Goal: Task Accomplishment & Management: Manage account settings

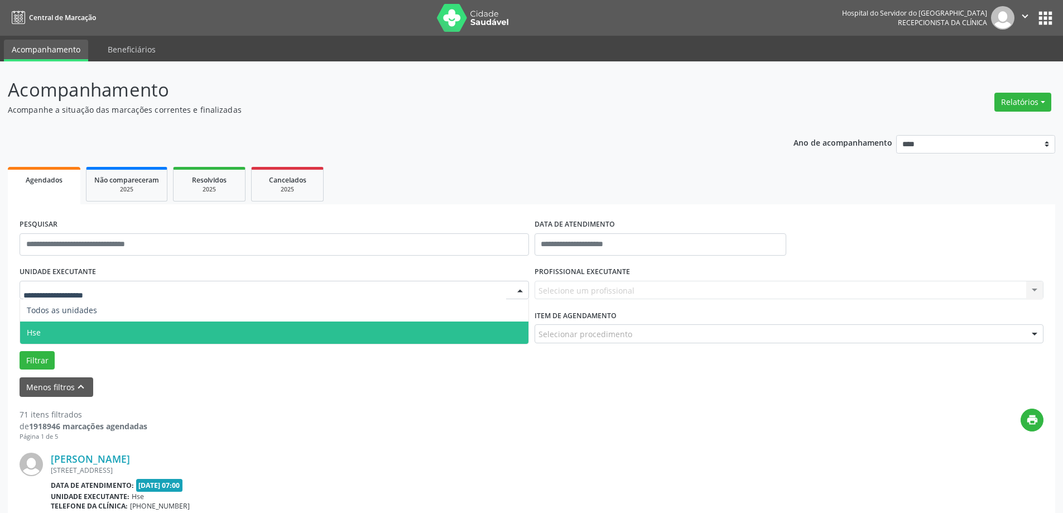
click at [112, 330] on span "Hse" at bounding box center [274, 332] width 508 height 22
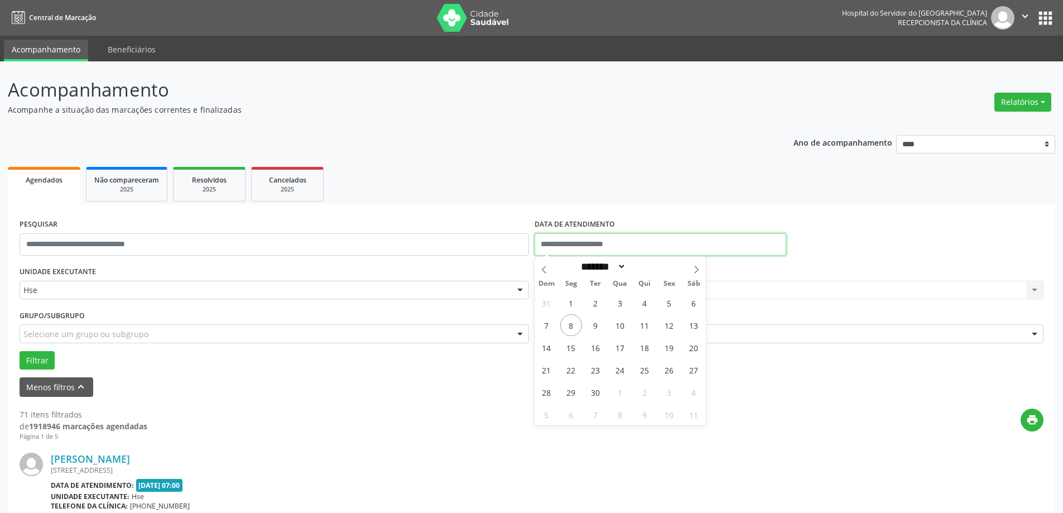
click at [581, 248] on input "text" at bounding box center [661, 244] width 252 height 22
click at [564, 324] on span "8" at bounding box center [571, 325] width 22 height 22
type input "**********"
click at [565, 324] on span "8" at bounding box center [571, 325] width 22 height 22
drag, startPoint x: 592, startPoint y: 282, endPoint x: 593, endPoint y: 291, distance: 8.4
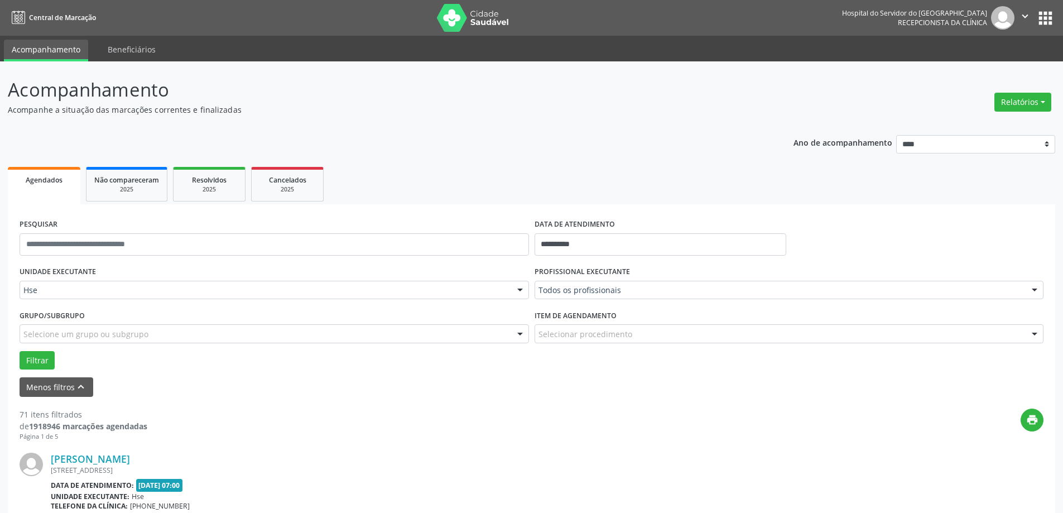
click at [593, 286] on div "Todos os profissionais" at bounding box center [790, 290] width 510 height 19
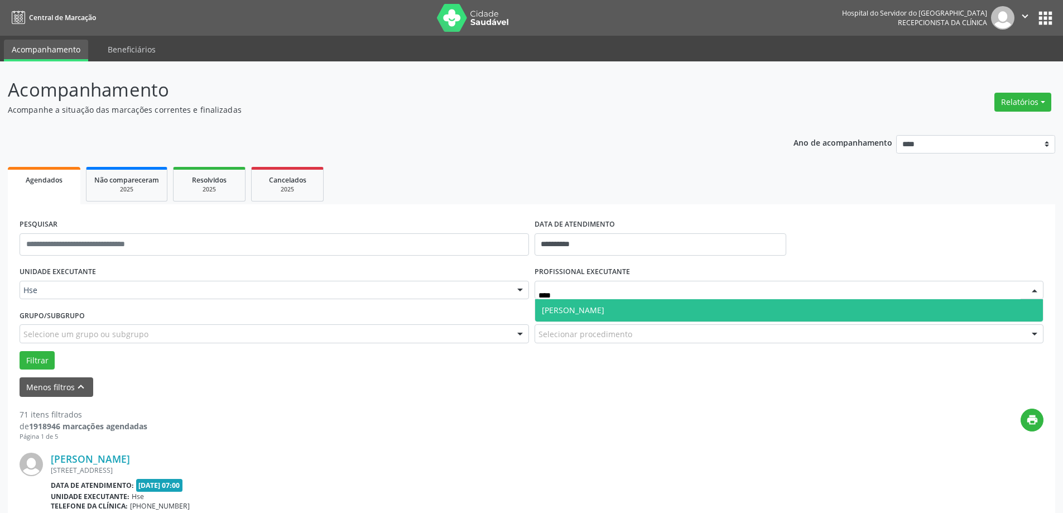
type input "*****"
click at [588, 314] on span "[PERSON_NAME]" at bounding box center [573, 310] width 63 height 11
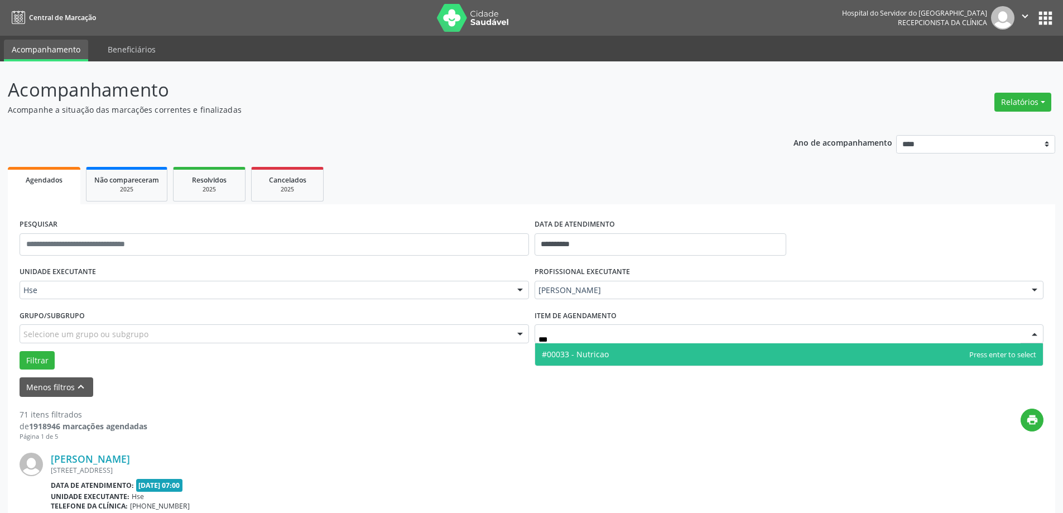
type input "****"
click at [583, 358] on span "#00033 - Nutricao" at bounding box center [575, 354] width 67 height 11
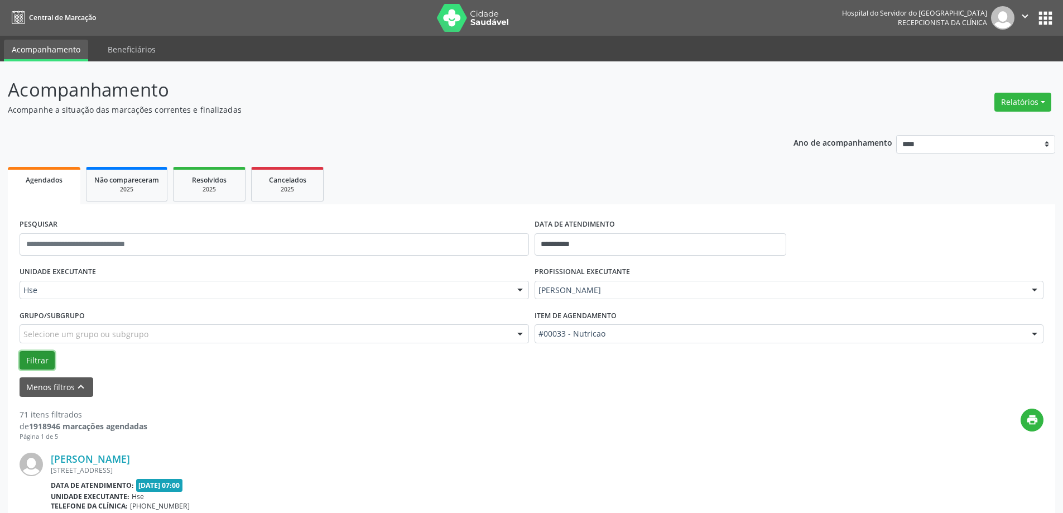
click at [39, 356] on button "Filtrar" at bounding box center [37, 360] width 35 height 19
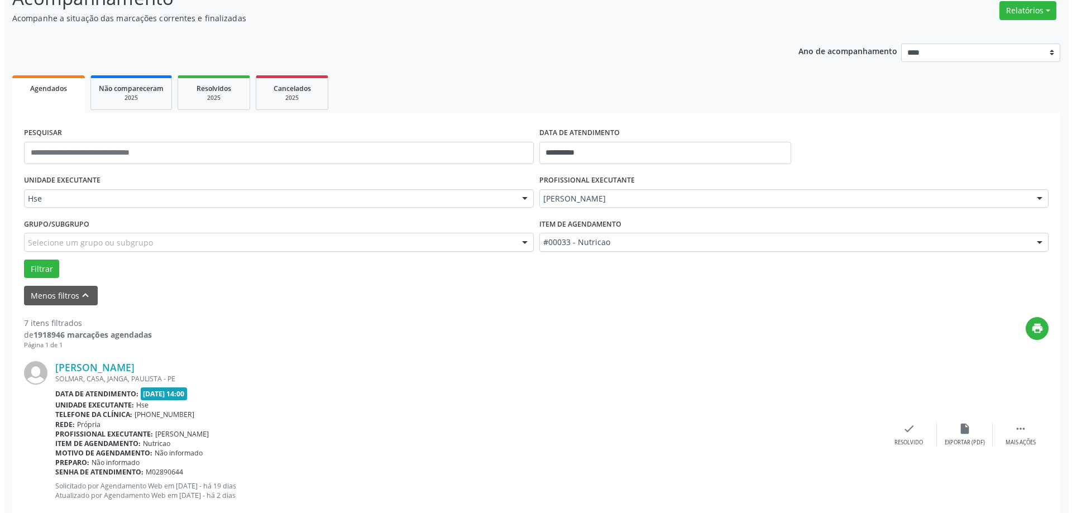
scroll to position [112, 0]
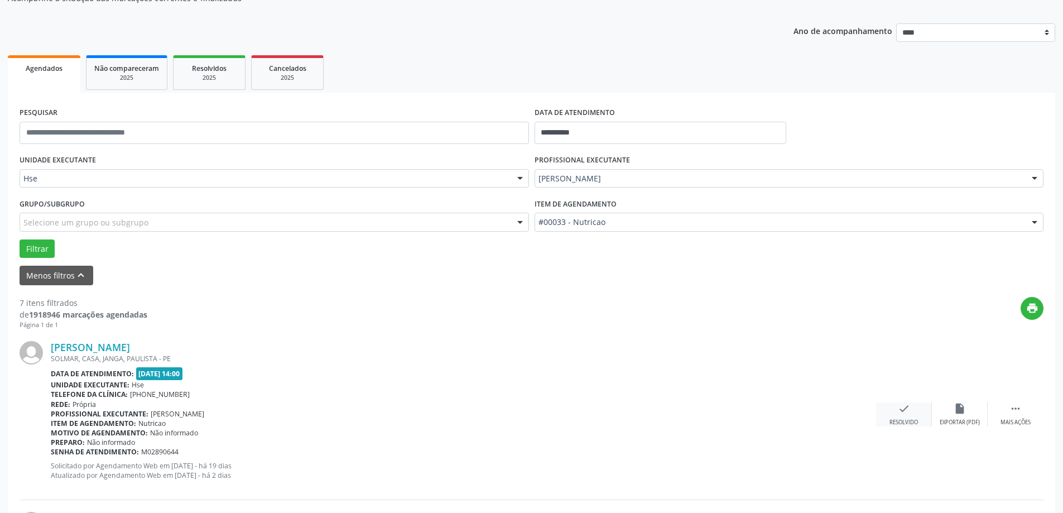
click at [900, 420] on div "Resolvido" at bounding box center [904, 423] width 28 height 8
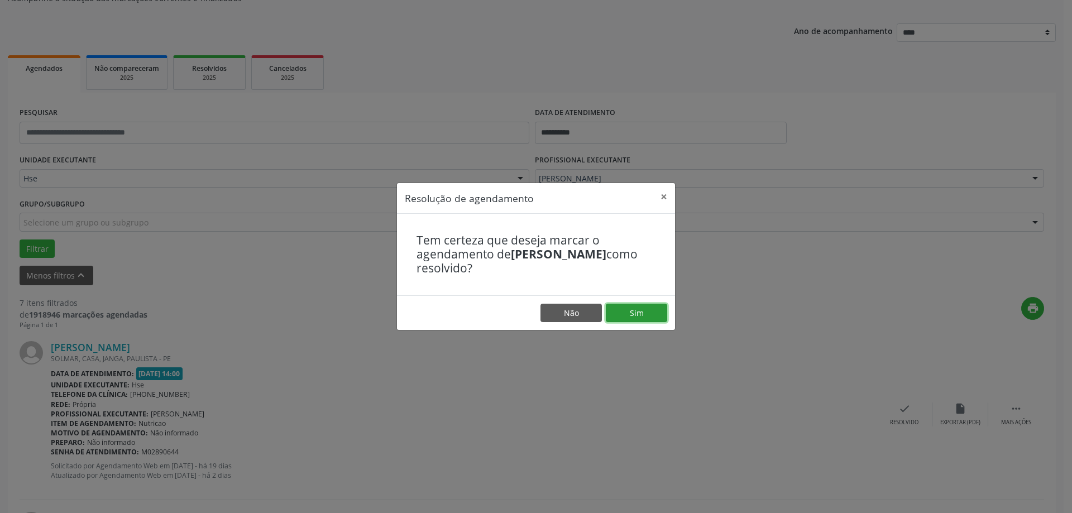
click at [629, 311] on button "Sim" at bounding box center [636, 313] width 61 height 19
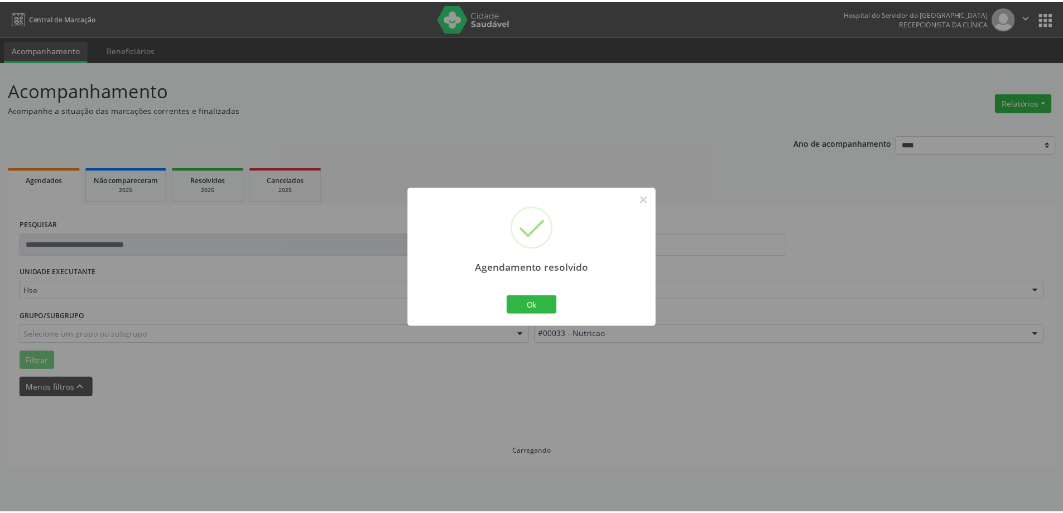
scroll to position [0, 0]
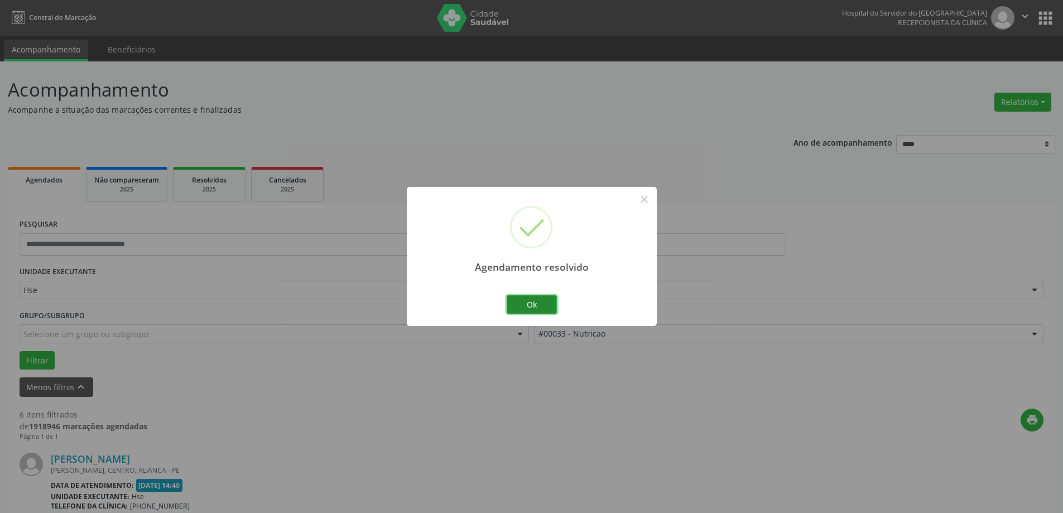
click at [538, 304] on button "Ok" at bounding box center [532, 304] width 50 height 19
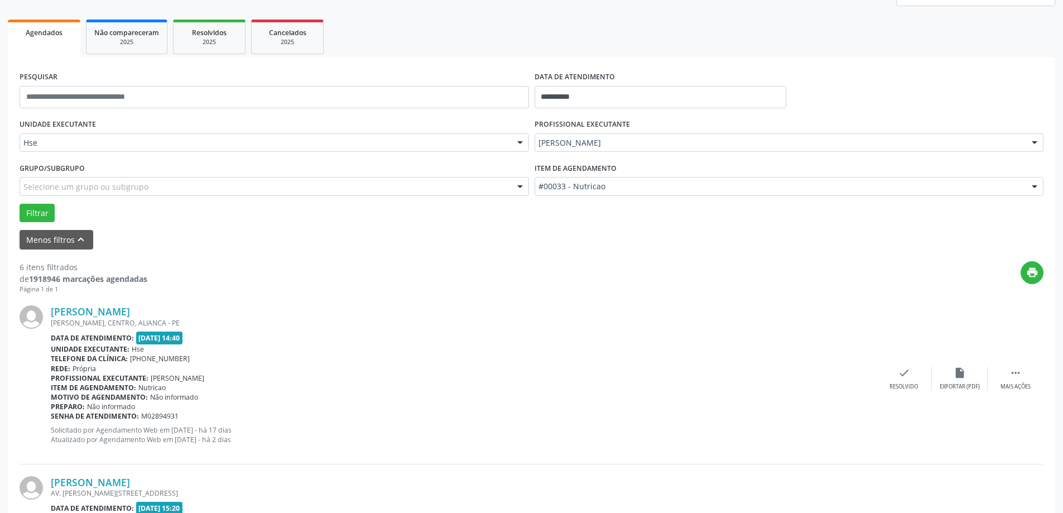
scroll to position [167, 0]
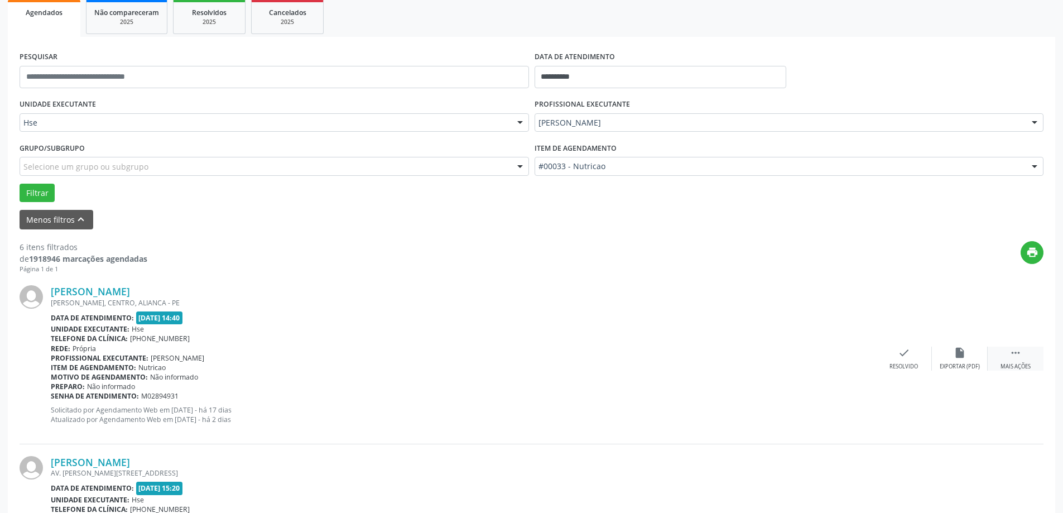
click at [1010, 355] on icon "" at bounding box center [1016, 353] width 12 height 12
click at [958, 357] on icon "alarm_off" at bounding box center [960, 353] width 12 height 12
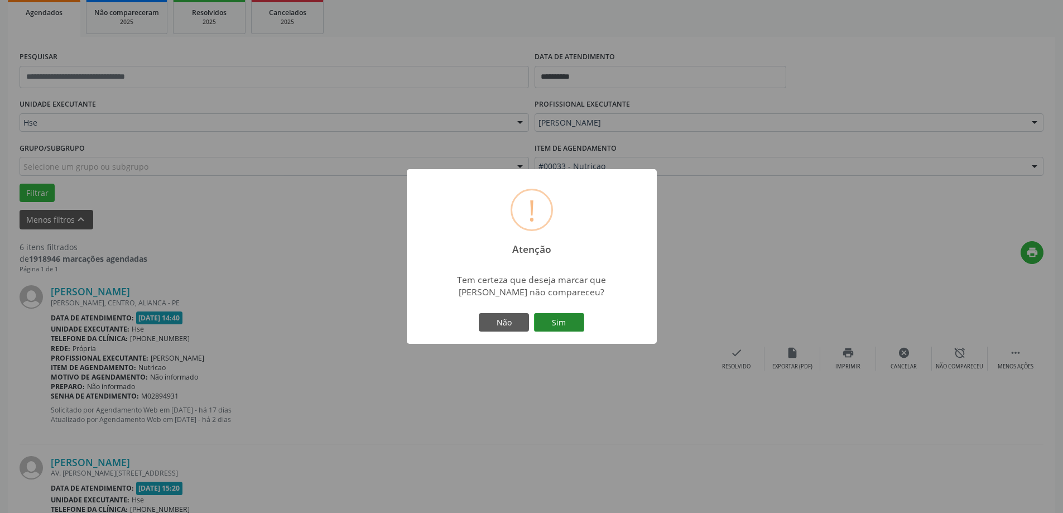
click at [556, 324] on button "Sim" at bounding box center [559, 322] width 50 height 19
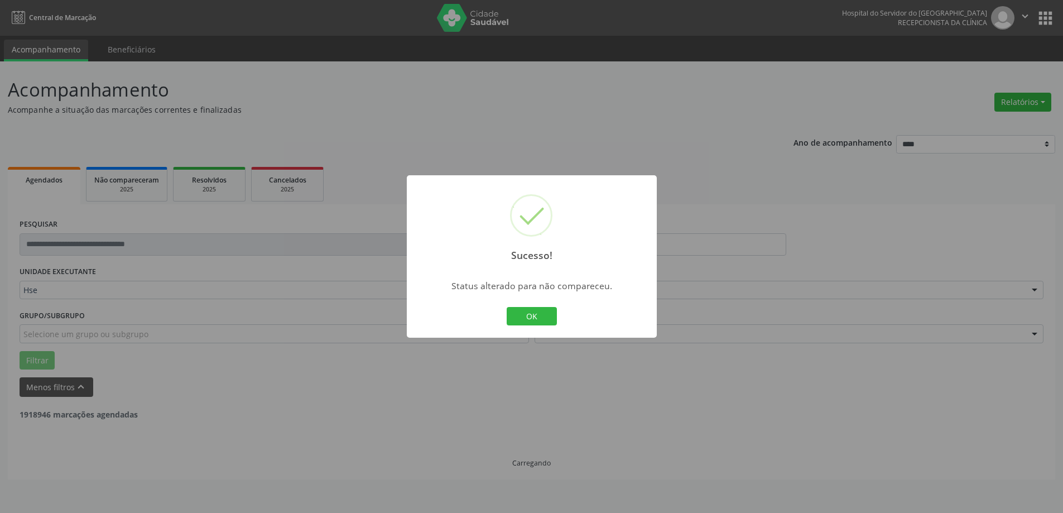
scroll to position [0, 0]
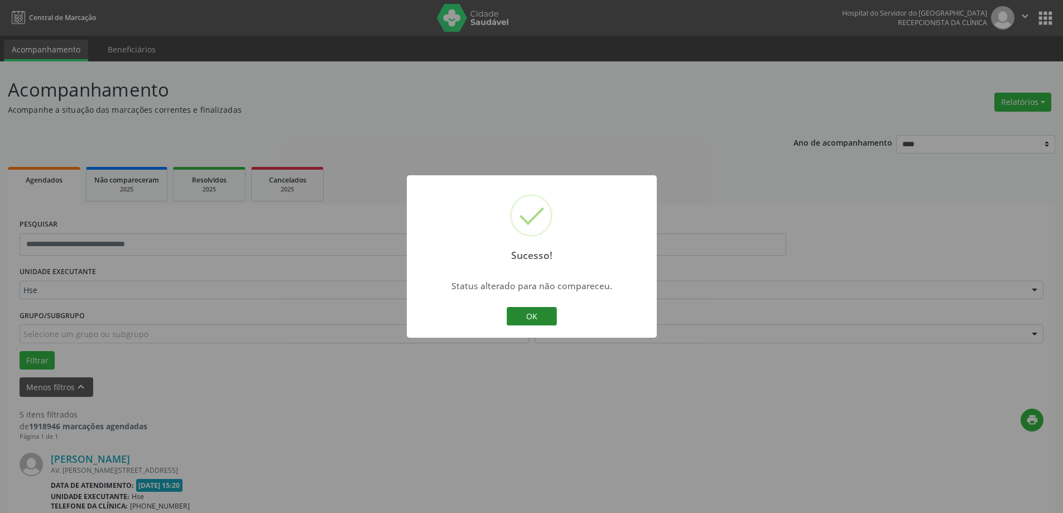
click at [547, 318] on button "OK" at bounding box center [532, 316] width 50 height 19
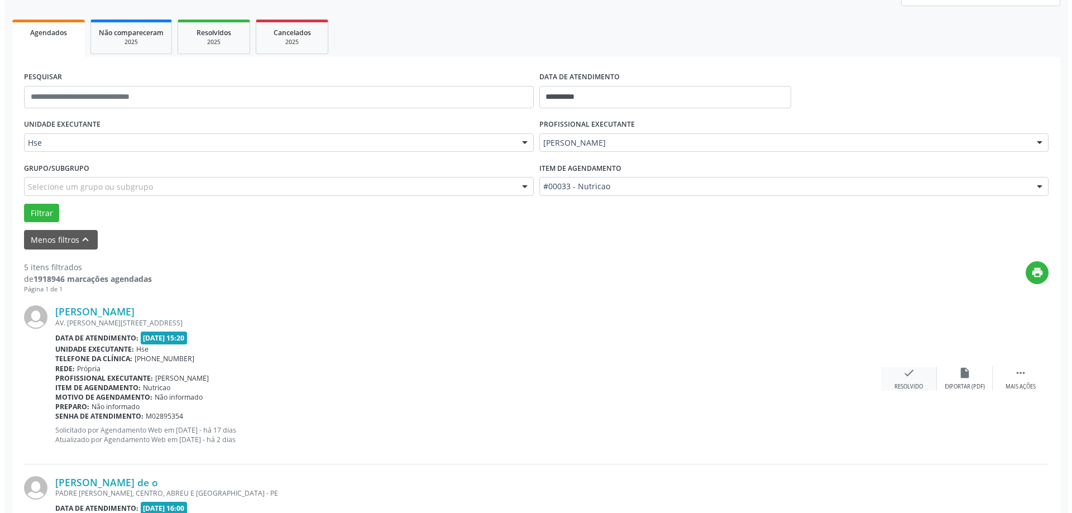
scroll to position [167, 0]
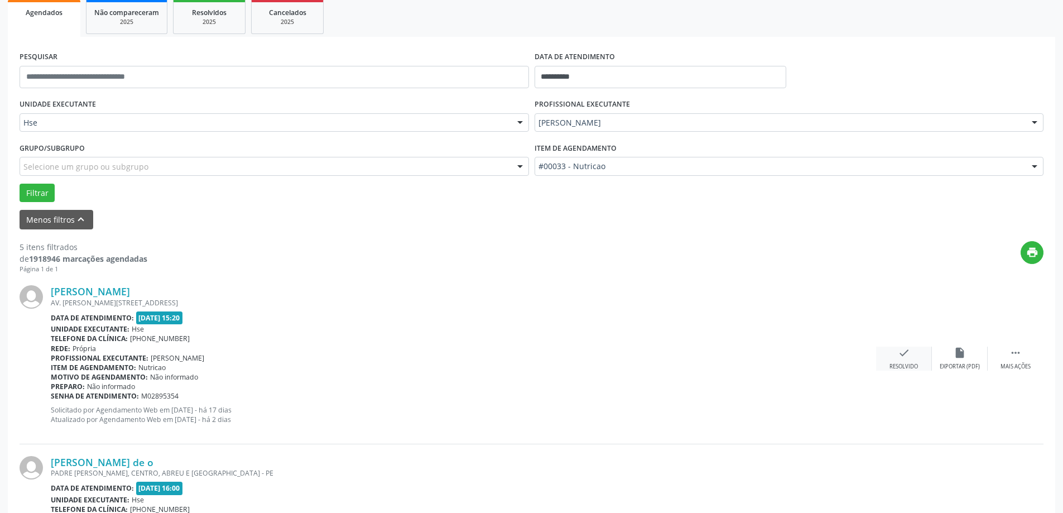
click at [898, 354] on icon "check" at bounding box center [904, 353] width 12 height 12
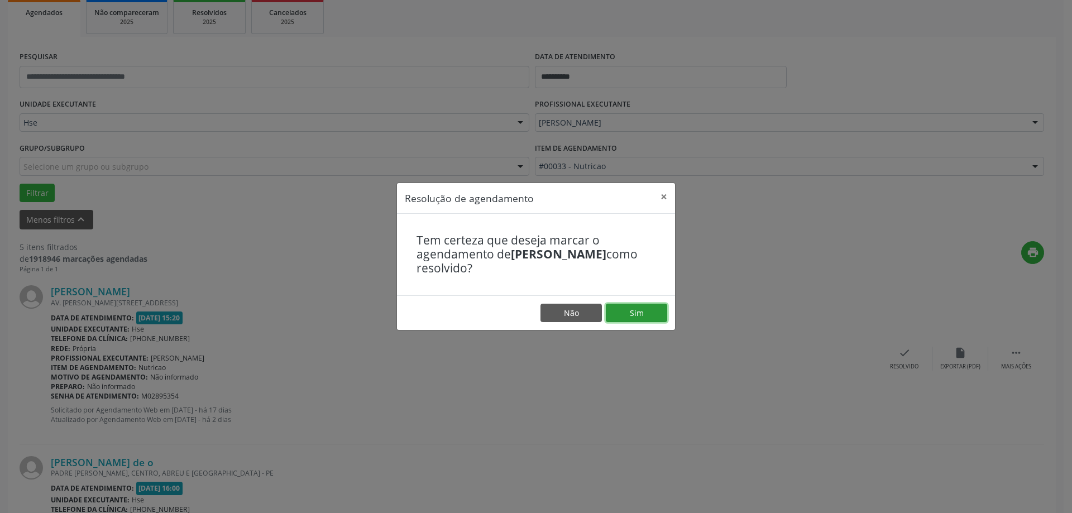
click at [626, 304] on button "Sim" at bounding box center [636, 313] width 61 height 19
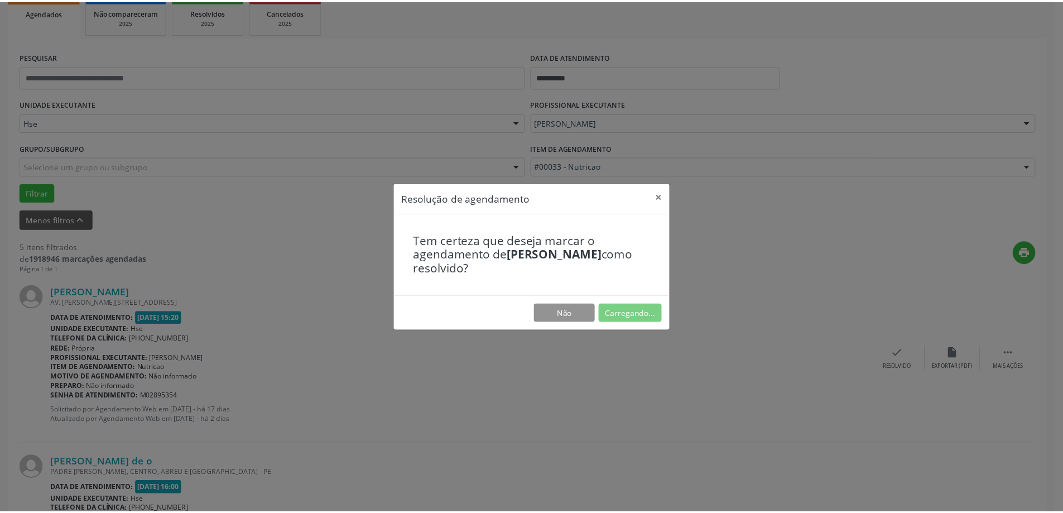
scroll to position [0, 0]
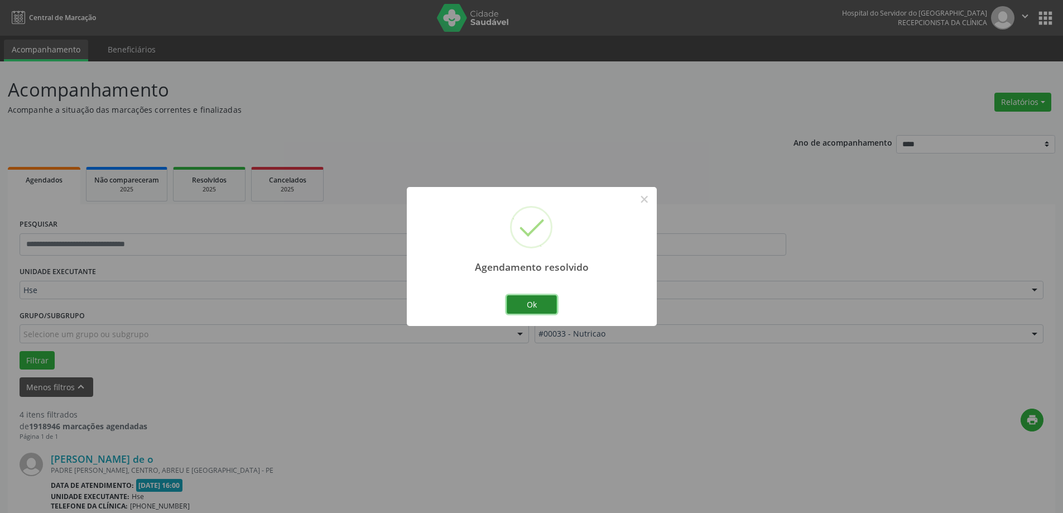
click at [555, 306] on button "Ok" at bounding box center [532, 304] width 50 height 19
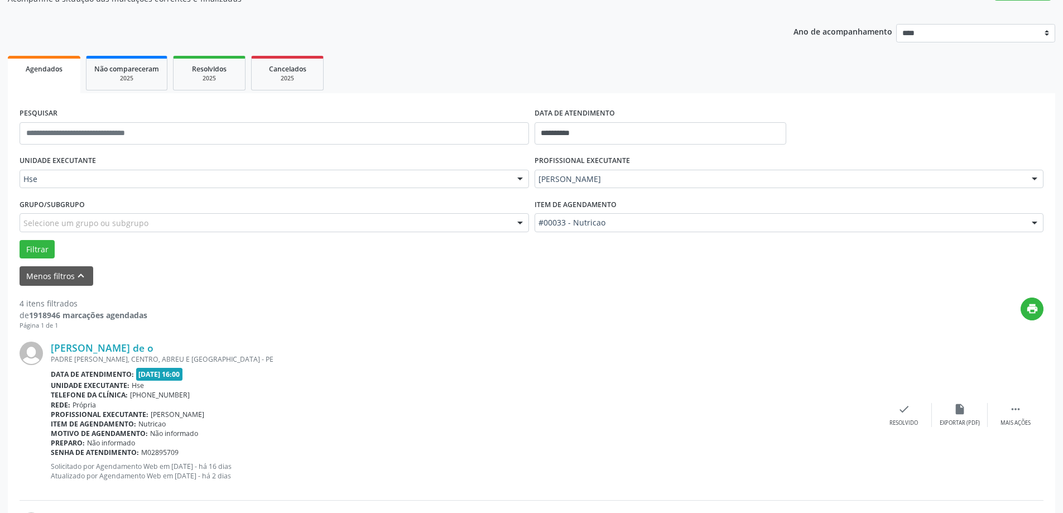
scroll to position [112, 0]
click at [1024, 416] on div " Mais ações" at bounding box center [1016, 414] width 56 height 24
click at [967, 416] on div "alarm_off Não compareceu" at bounding box center [960, 414] width 56 height 24
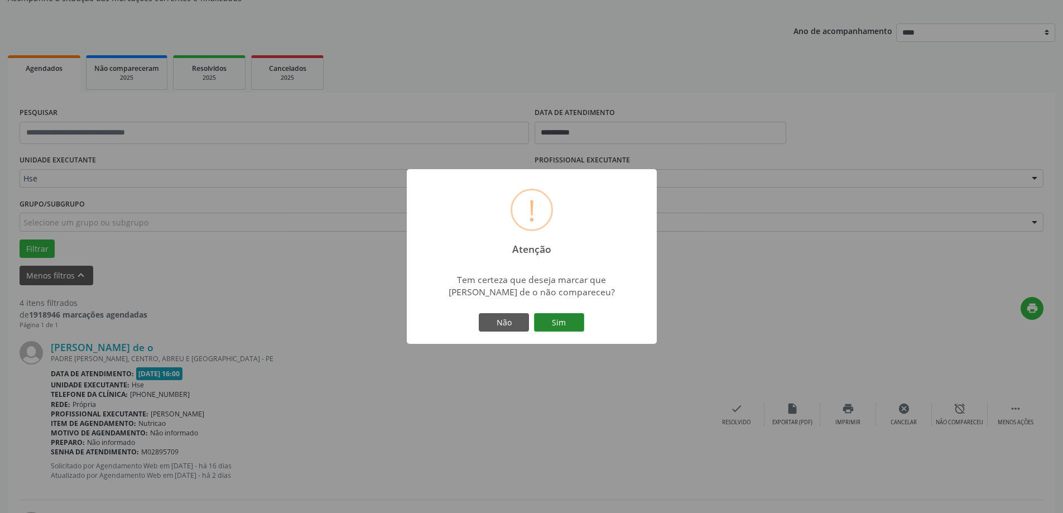
click at [562, 329] on button "Sim" at bounding box center [559, 322] width 50 height 19
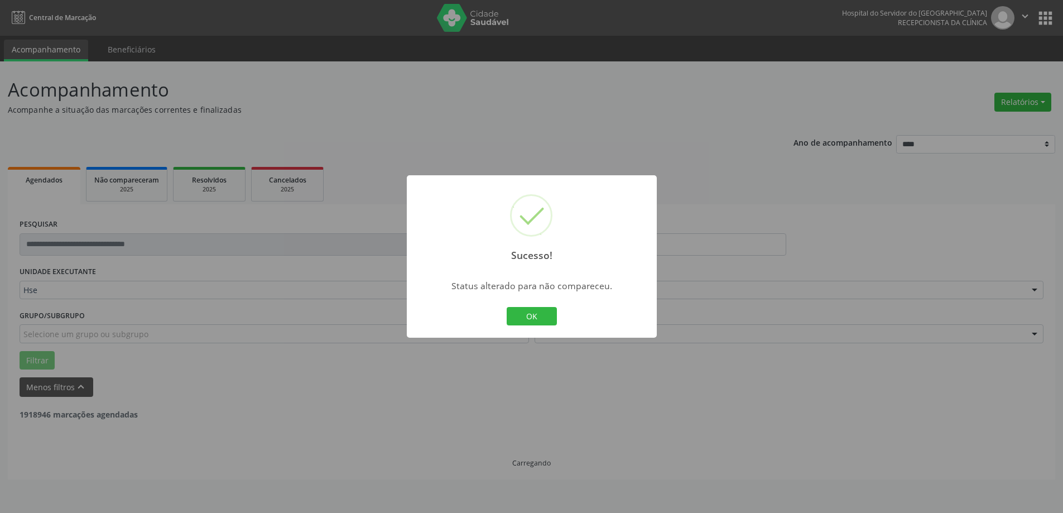
scroll to position [0, 0]
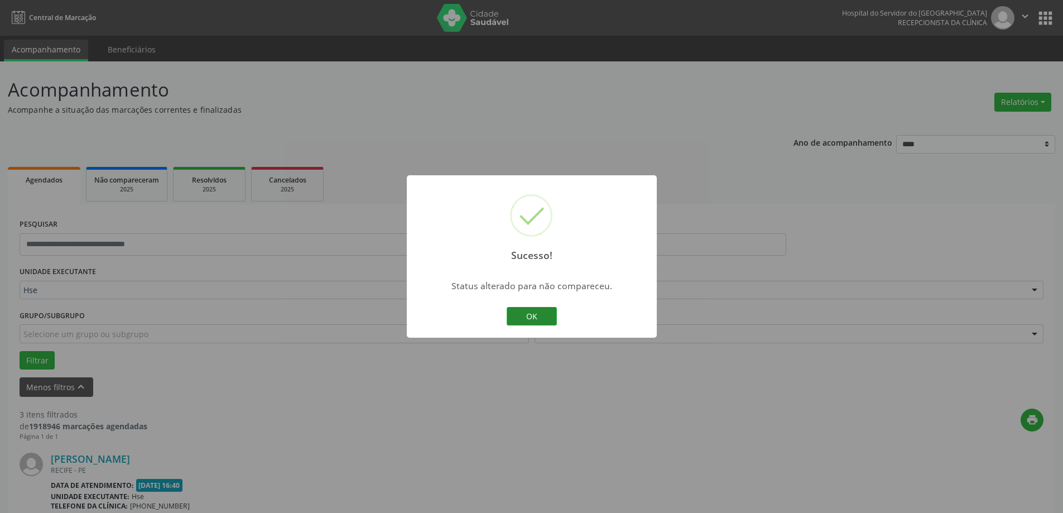
click at [543, 311] on button "OK" at bounding box center [532, 316] width 50 height 19
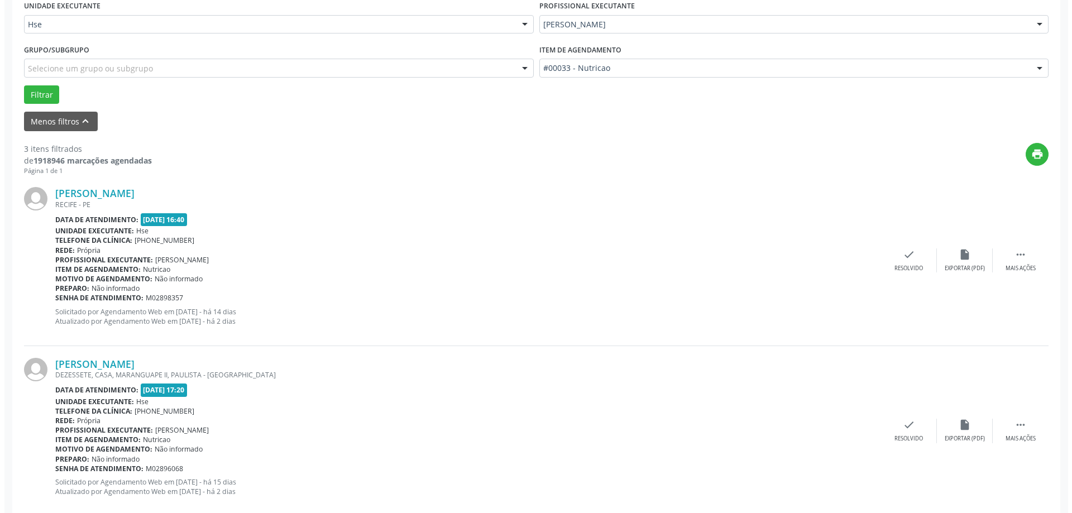
scroll to position [279, 0]
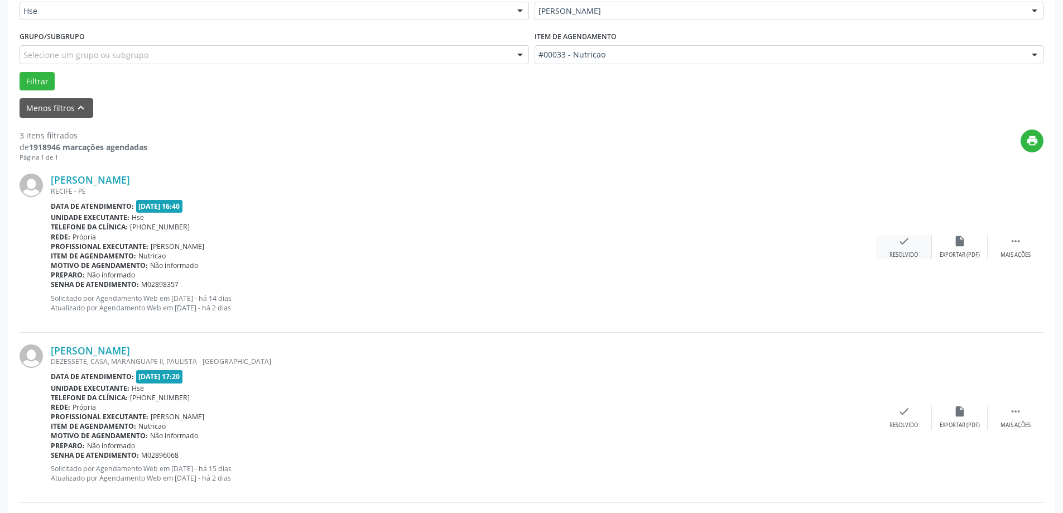
click at [877, 247] on div "check Resolvido" at bounding box center [904, 247] width 56 height 24
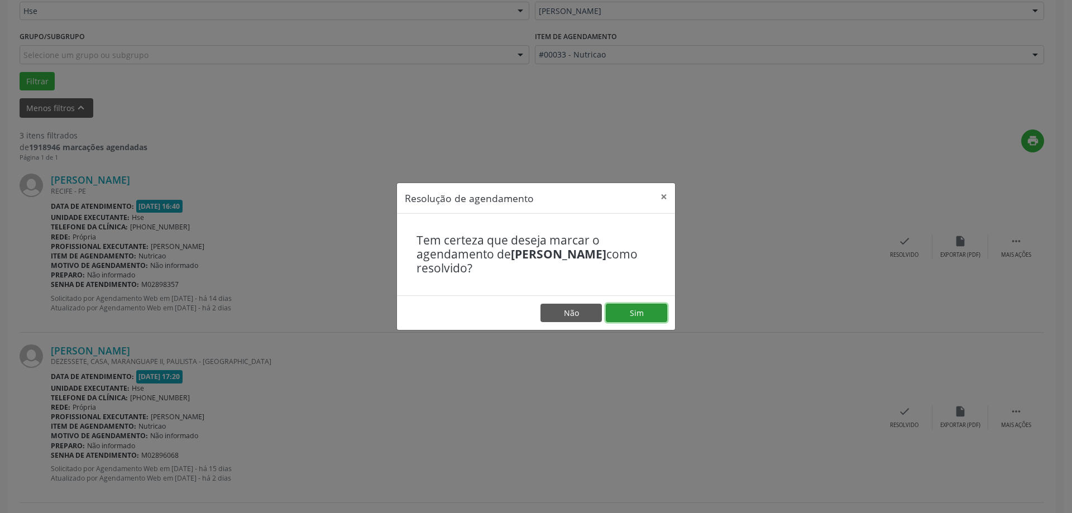
click at [621, 313] on button "Sim" at bounding box center [636, 313] width 61 height 19
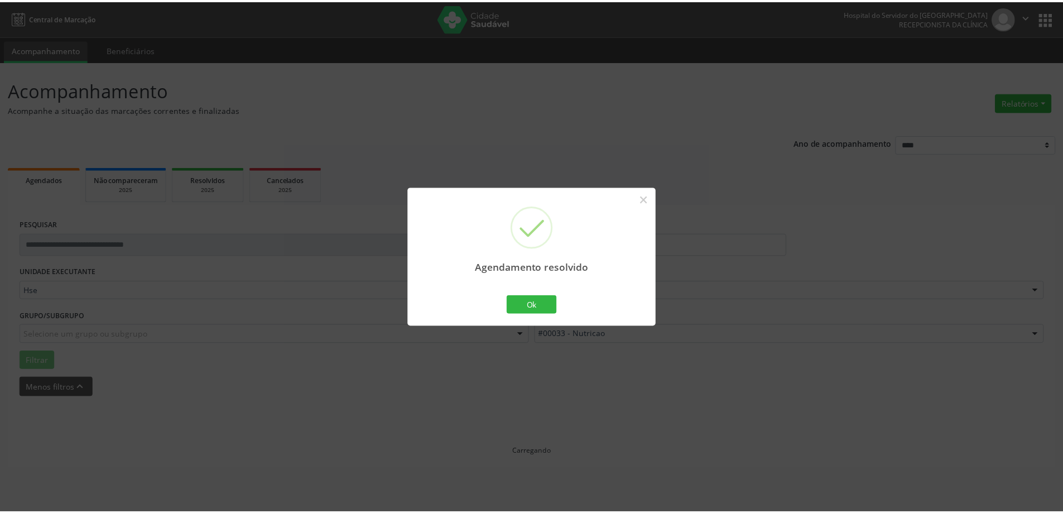
scroll to position [0, 0]
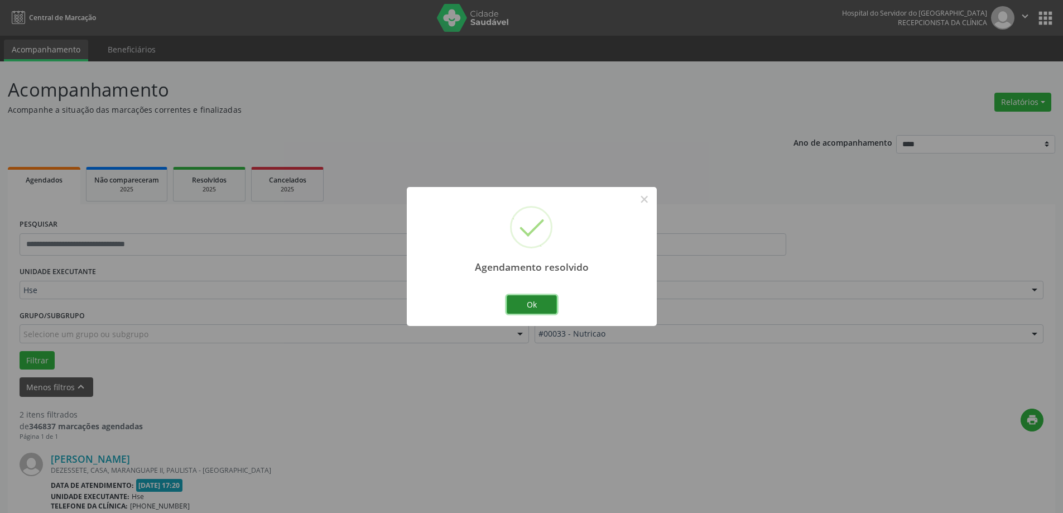
click at [528, 302] on button "Ok" at bounding box center [532, 304] width 50 height 19
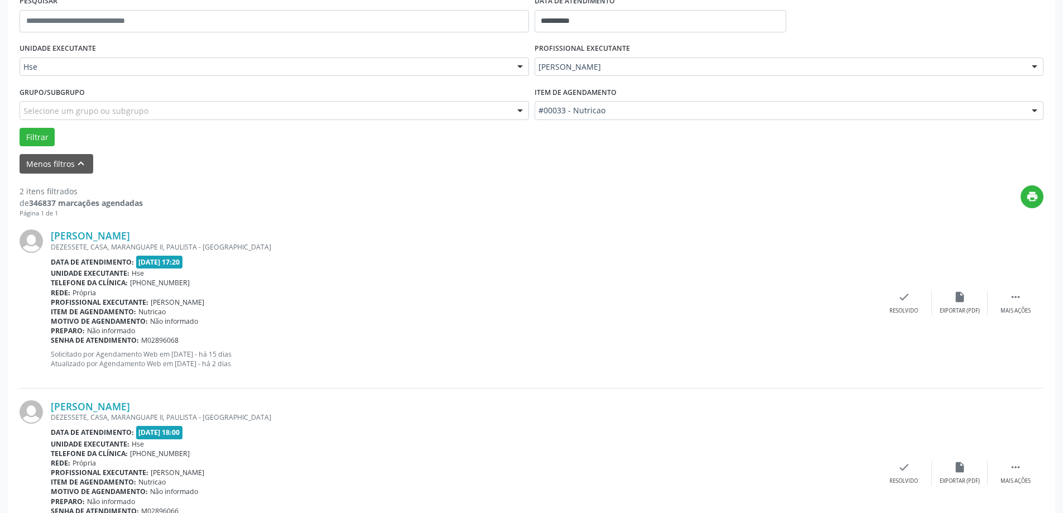
scroll to position [279, 0]
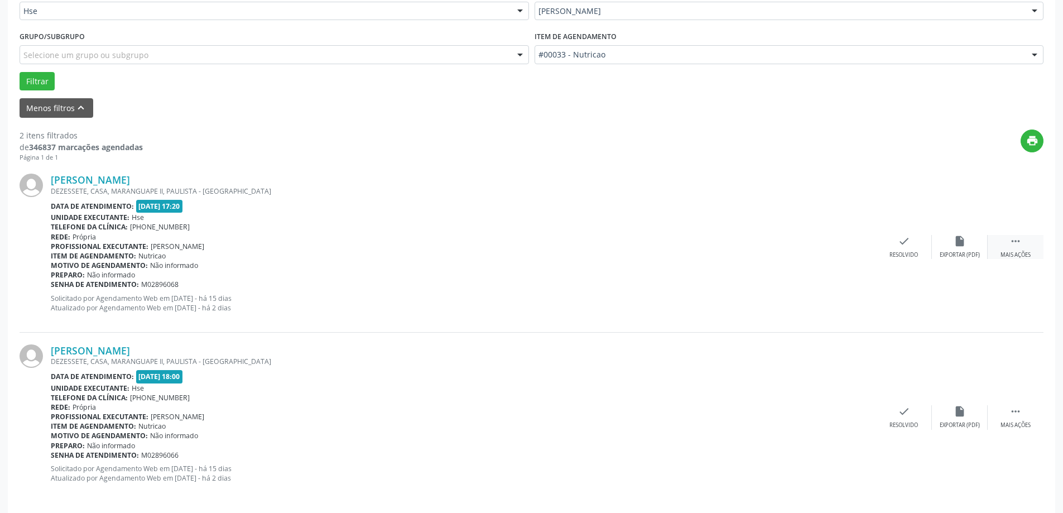
click at [1010, 253] on div "Mais ações" at bounding box center [1016, 255] width 30 height 8
click at [949, 253] on div "Não compareceu" at bounding box center [959, 255] width 47 height 8
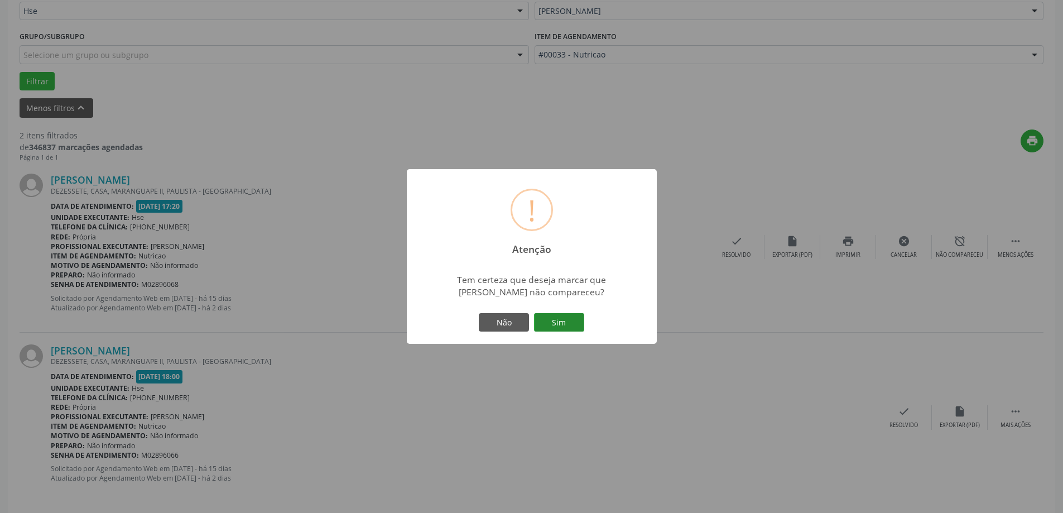
click at [563, 326] on button "Sim" at bounding box center [559, 322] width 50 height 19
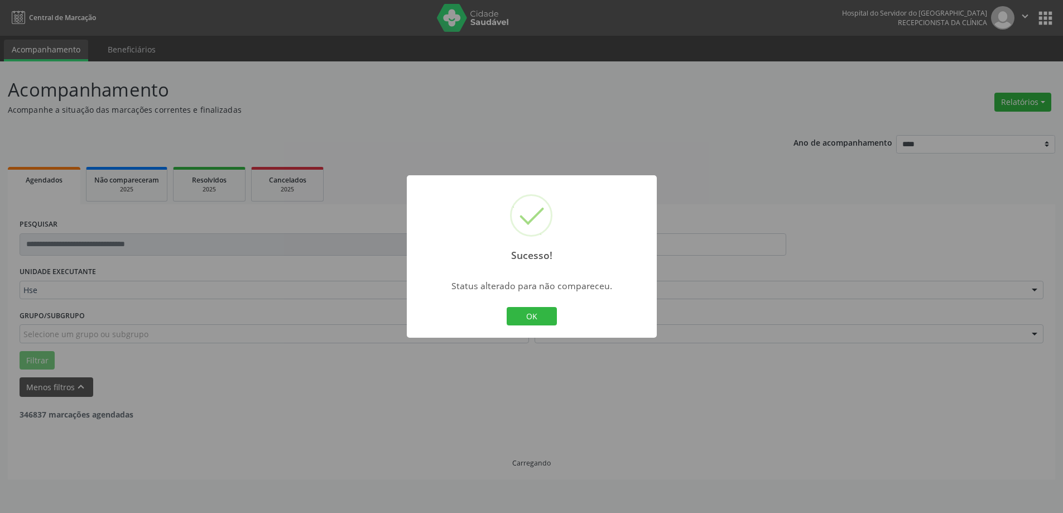
scroll to position [0, 0]
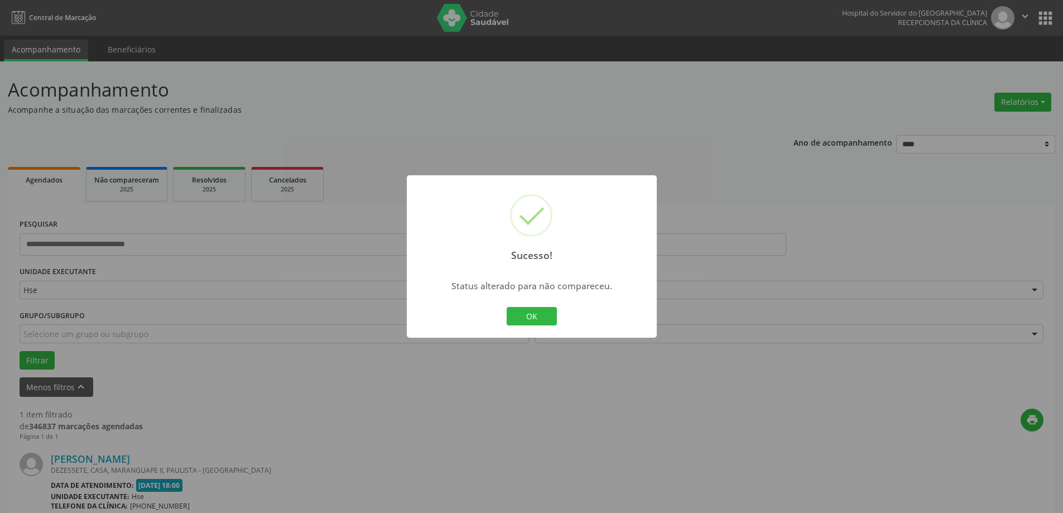
drag, startPoint x: 525, startPoint y: 324, endPoint x: 552, endPoint y: 324, distance: 27.4
click at [525, 324] on button "OK" at bounding box center [532, 316] width 50 height 19
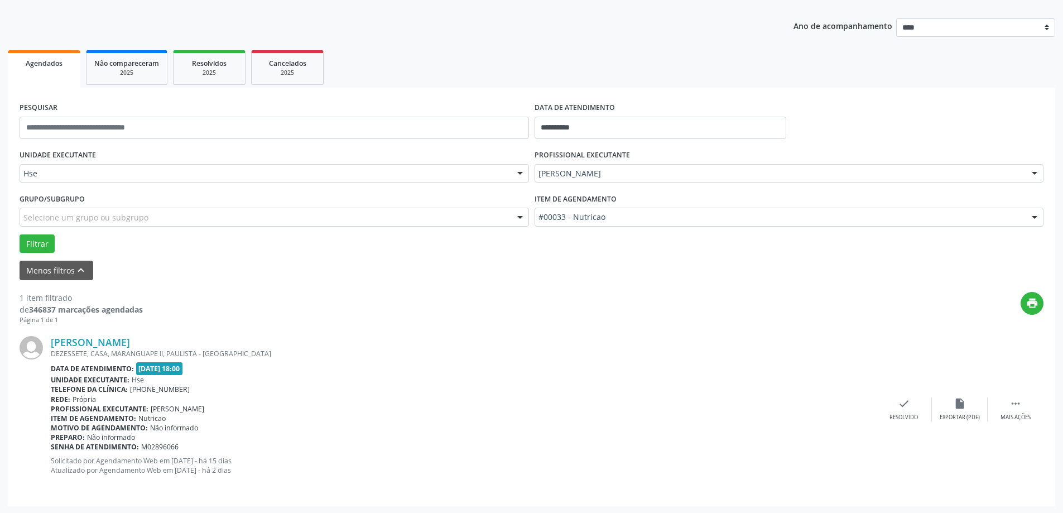
scroll to position [118, 0]
click at [1009, 414] on div "Mais ações" at bounding box center [1016, 416] width 30 height 8
click at [950, 410] on div "alarm_off Não compareceu" at bounding box center [960, 408] width 56 height 24
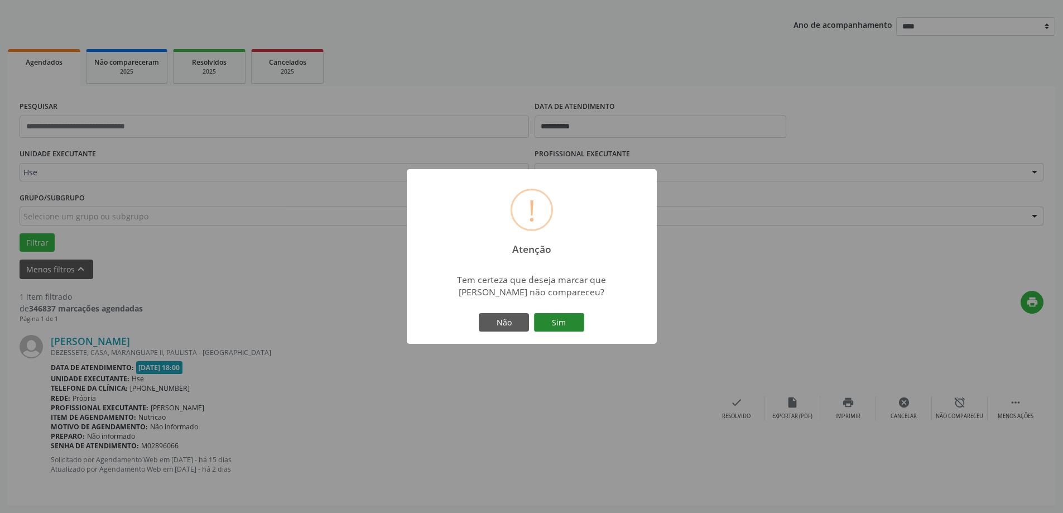
click at [556, 326] on button "Sim" at bounding box center [559, 322] width 50 height 19
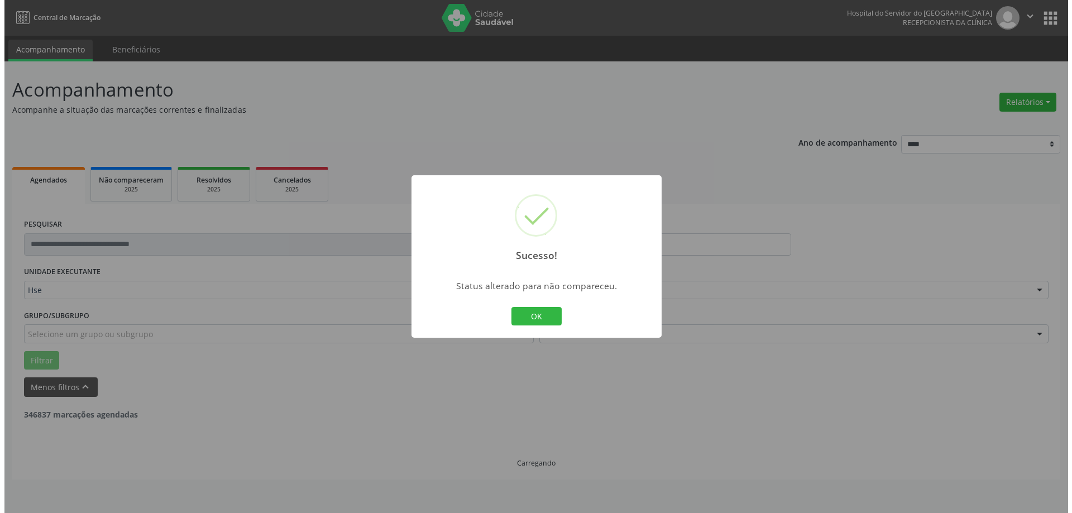
scroll to position [0, 0]
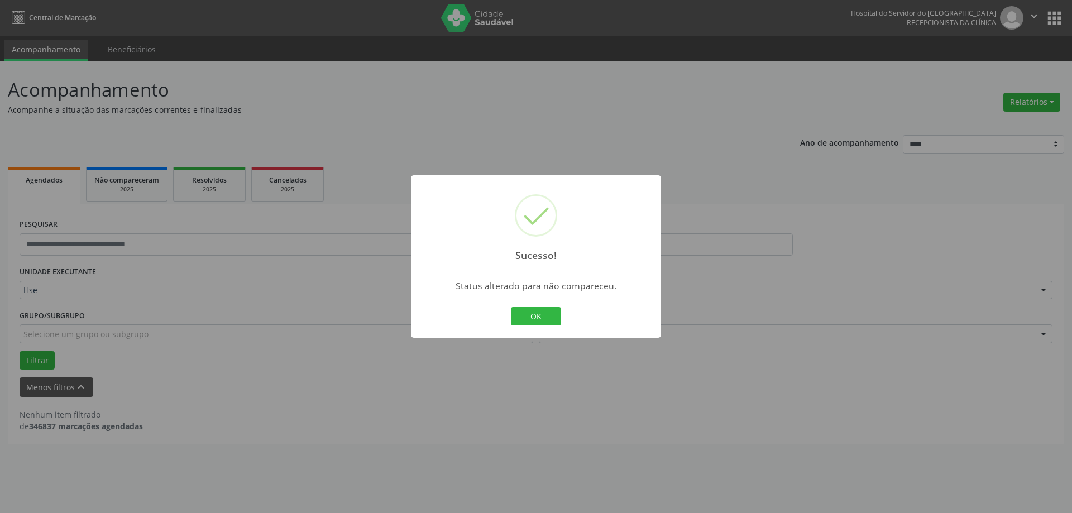
drag, startPoint x: 544, startPoint y: 320, endPoint x: 538, endPoint y: 306, distance: 14.5
click at [542, 320] on button "OK" at bounding box center [536, 316] width 50 height 19
